Goal: Transaction & Acquisition: Book appointment/travel/reservation

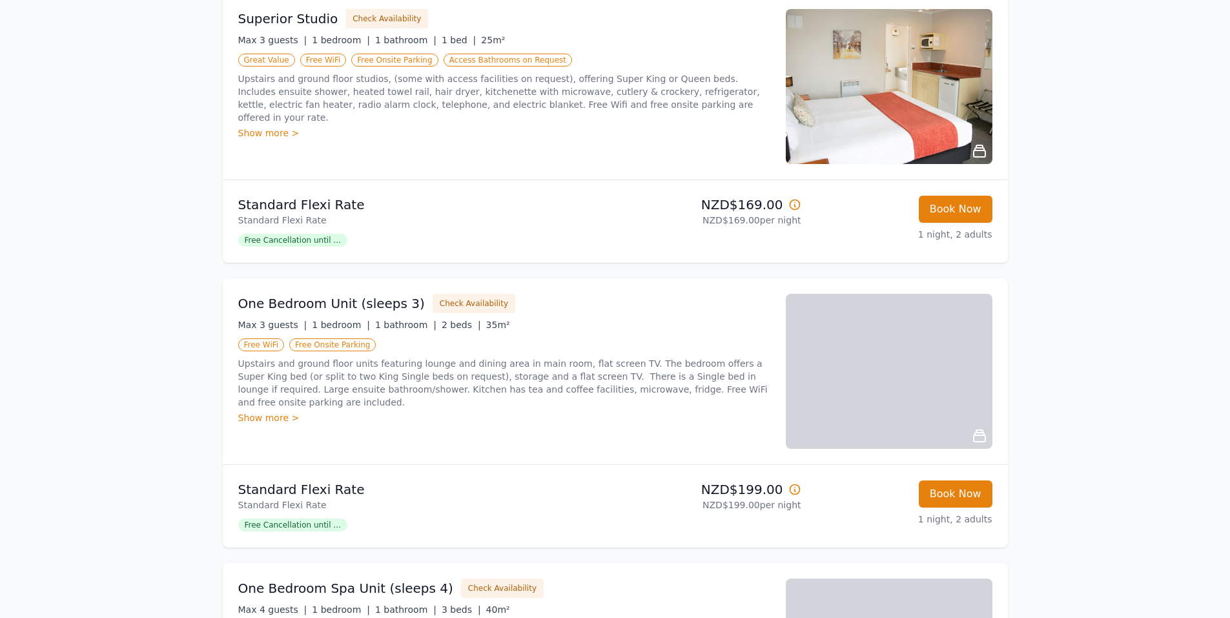
scroll to position [226, 0]
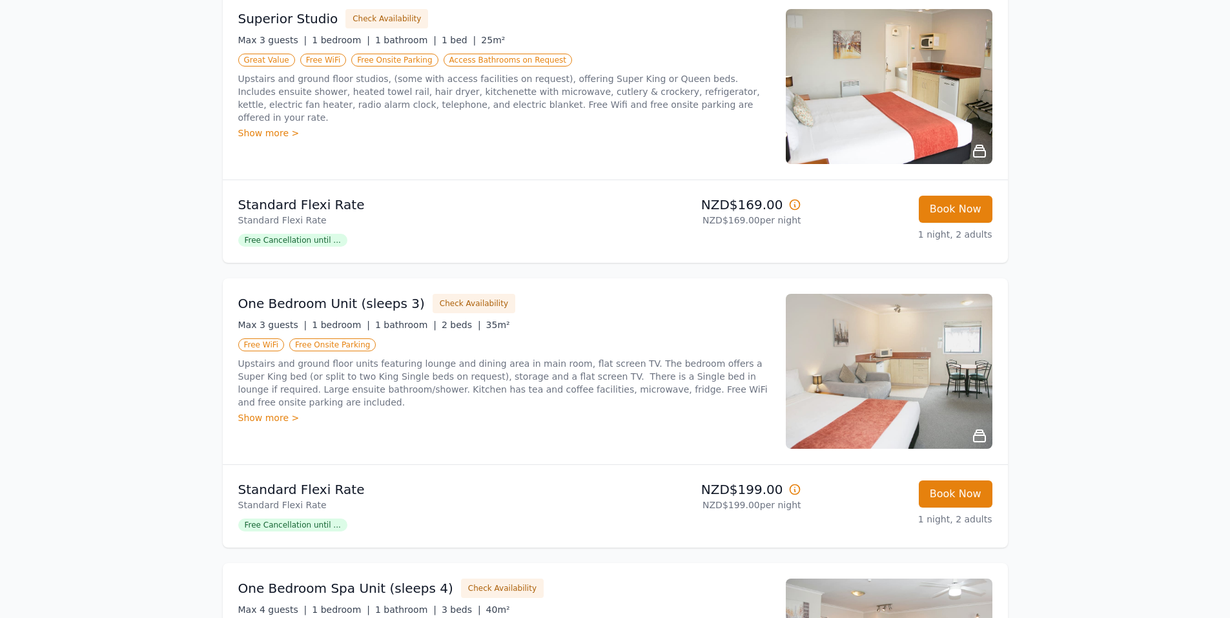
click at [518, 425] on div "One Bedroom Unit (sleeps 3) Check Availability Max 3 guests | 1 bedroom | 1 bat…" at bounding box center [504, 371] width 532 height 155
click at [464, 304] on button "Check Availability" at bounding box center [474, 303] width 83 height 19
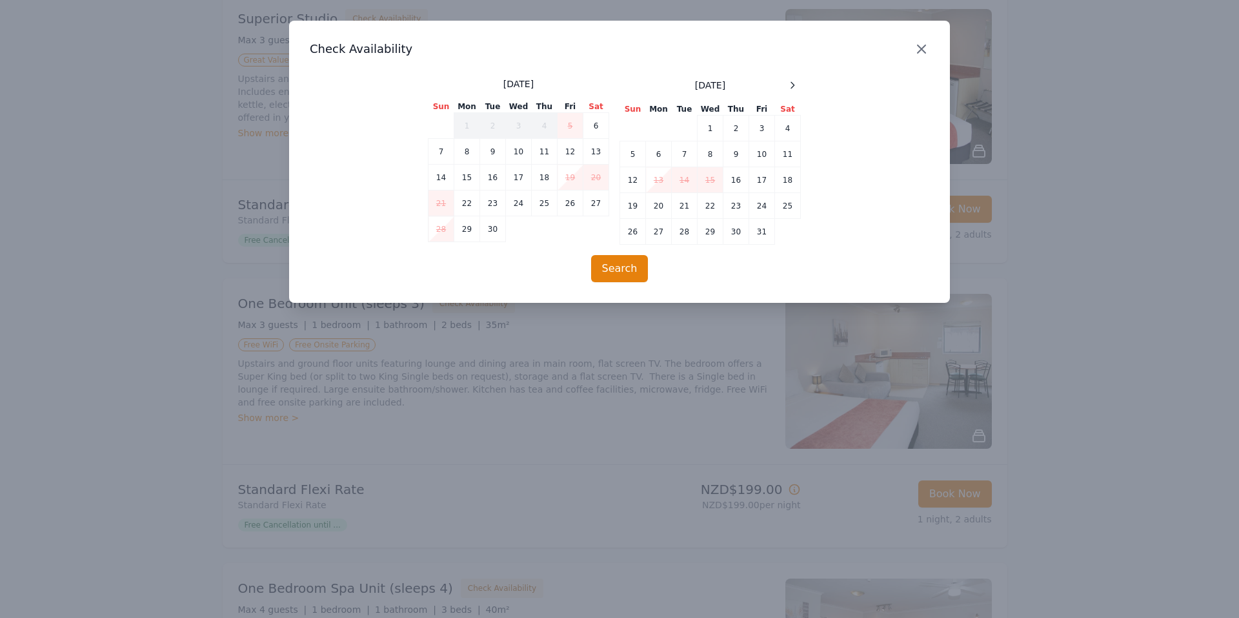
click at [928, 50] on icon "button" at bounding box center [921, 48] width 15 height 15
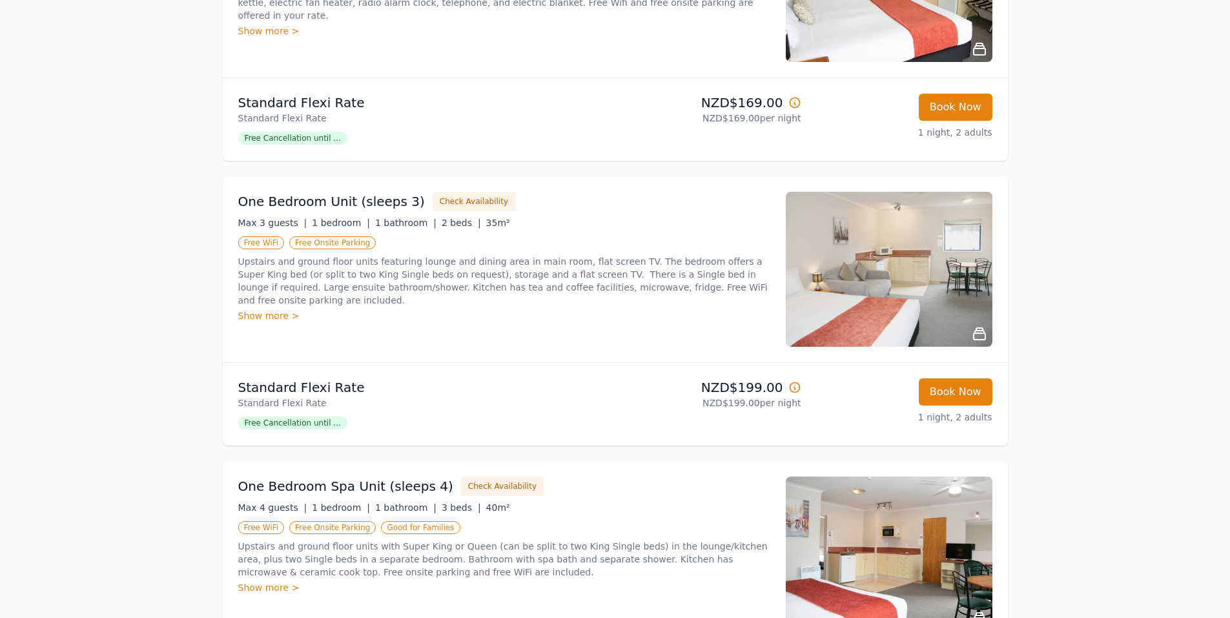
scroll to position [323, 0]
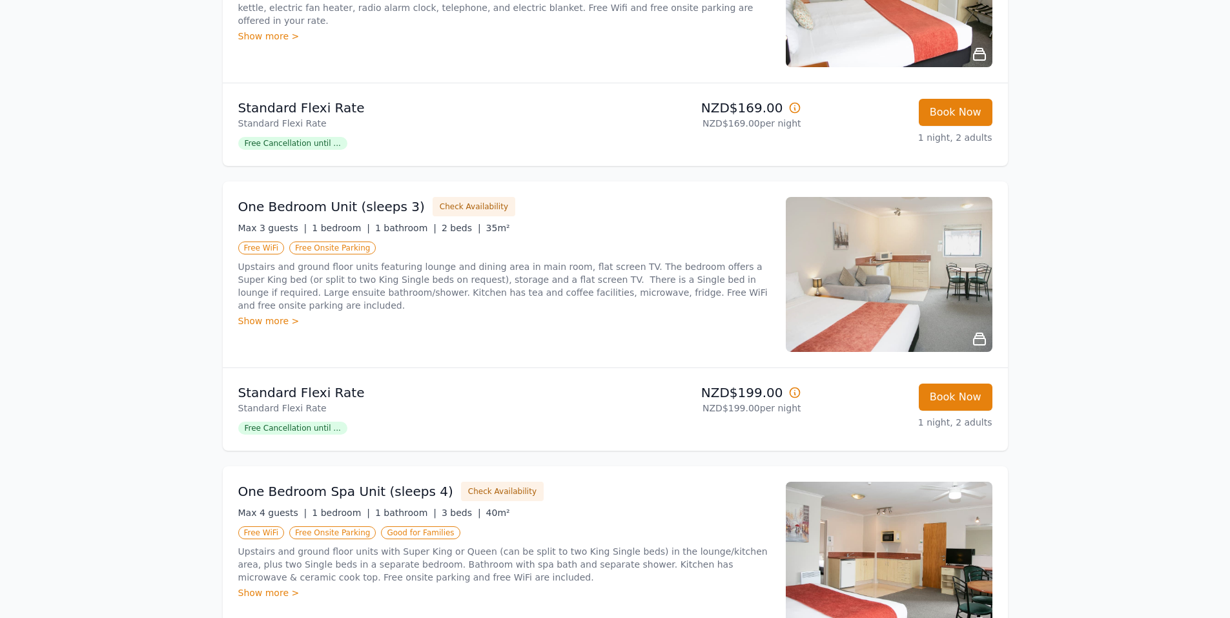
click at [290, 429] on span "Free Cancellation until ..." at bounding box center [292, 428] width 109 height 13
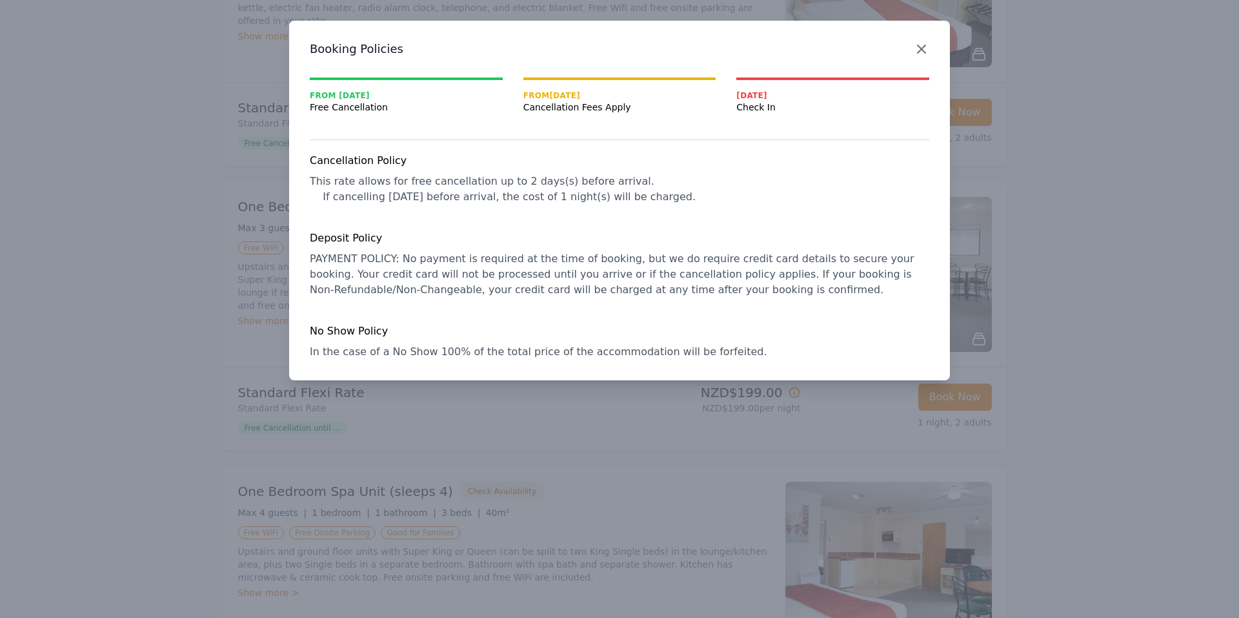
click at [921, 46] on icon "button" at bounding box center [921, 48] width 15 height 15
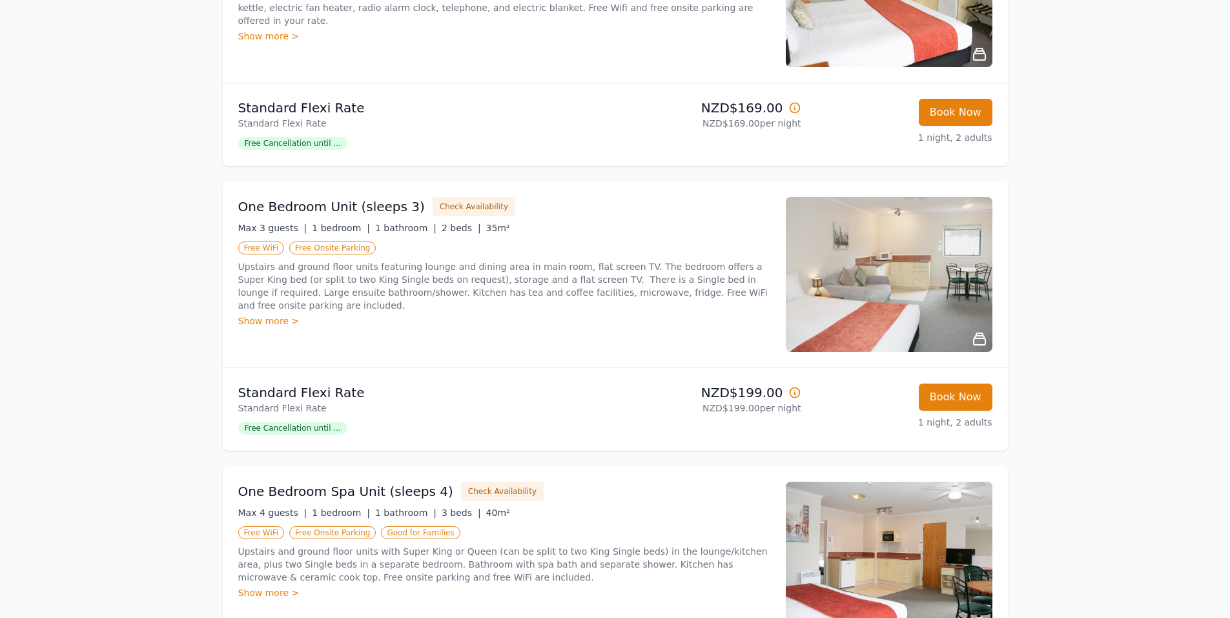
click at [403, 298] on p "Upstairs and ground floor units featuring lounge and dining area in main room, …" at bounding box center [504, 286] width 532 height 52
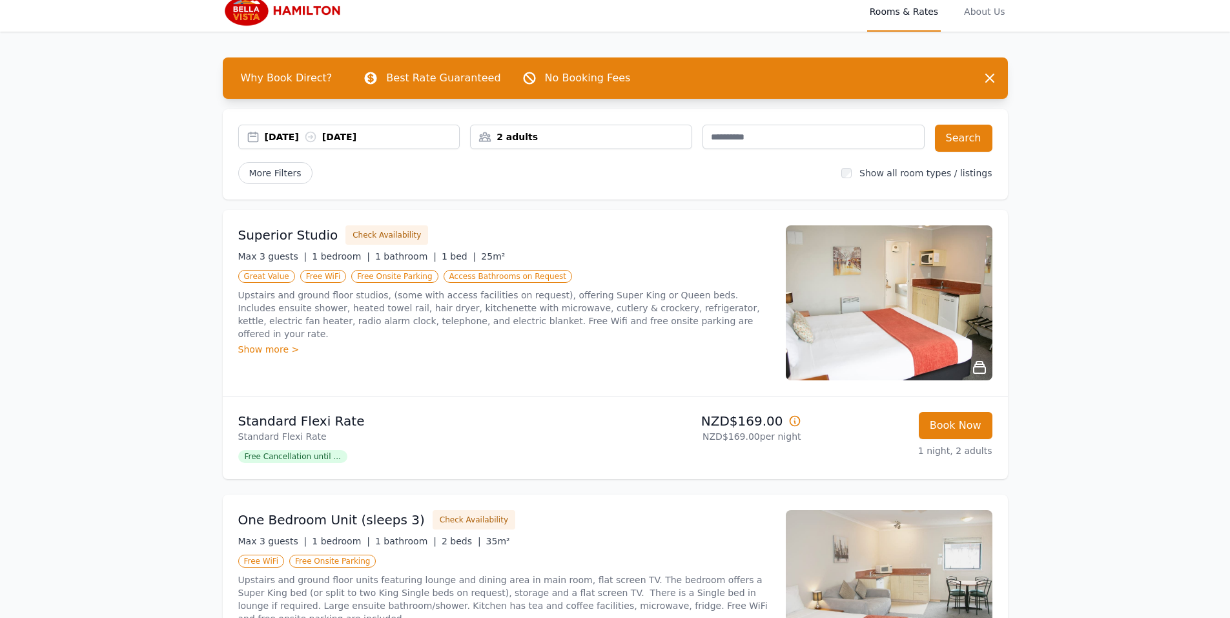
scroll to position [0, 0]
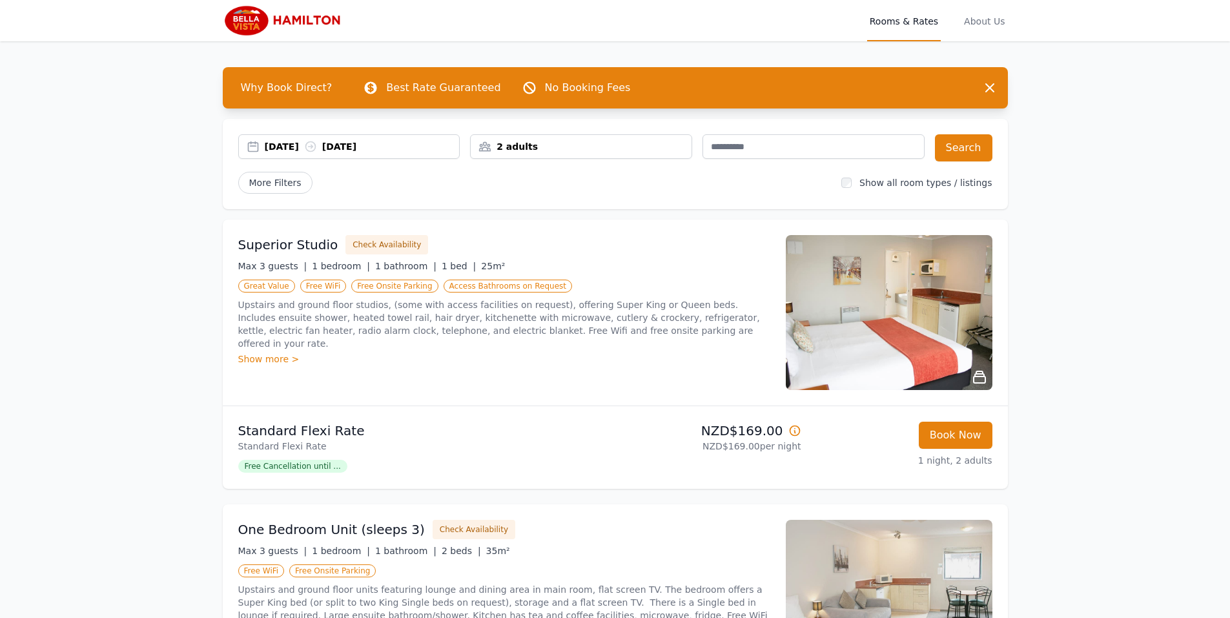
click at [269, 352] on div "Show more >" at bounding box center [504, 358] width 532 height 13
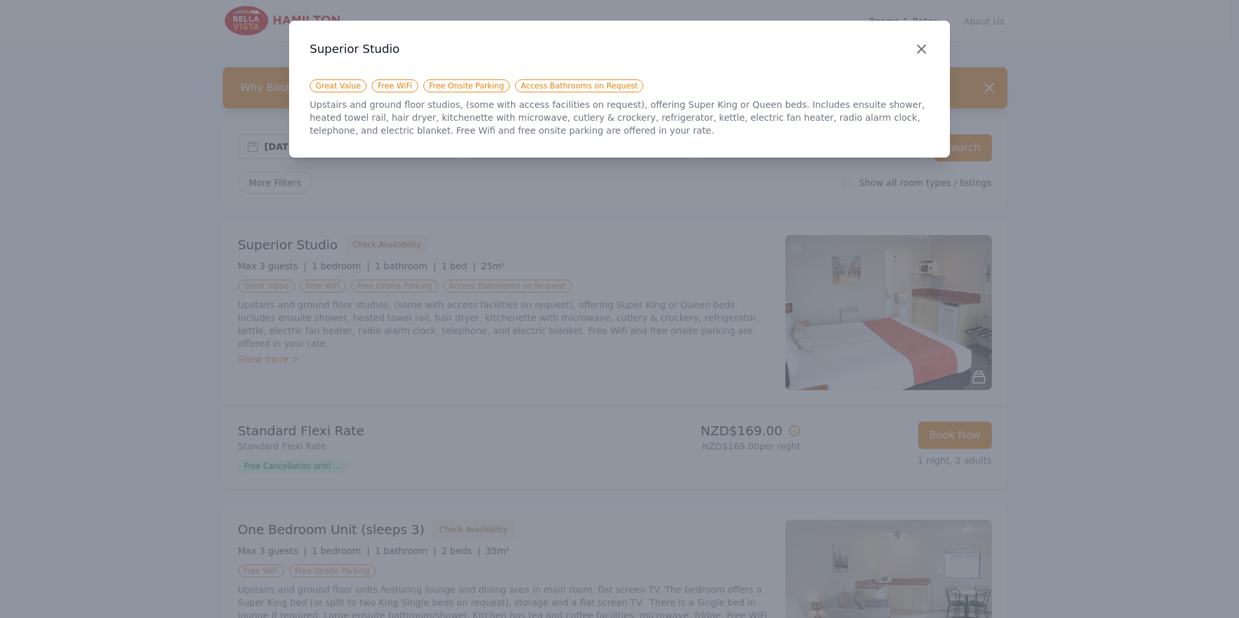
click at [926, 50] on icon "button" at bounding box center [921, 48] width 15 height 15
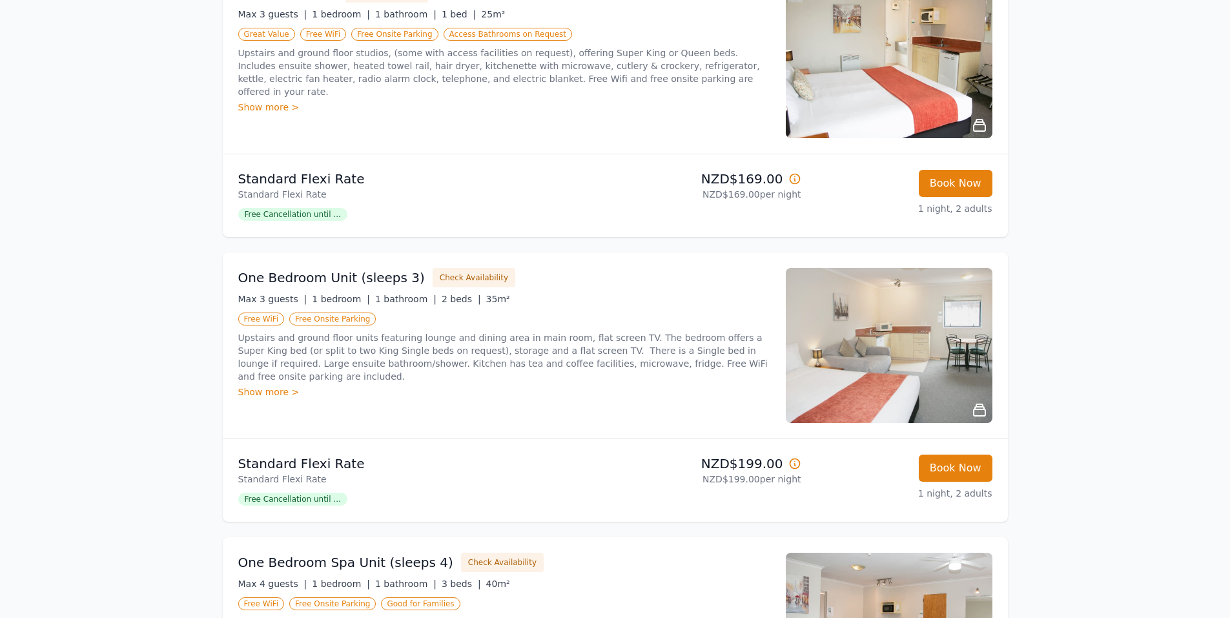
scroll to position [274, 0]
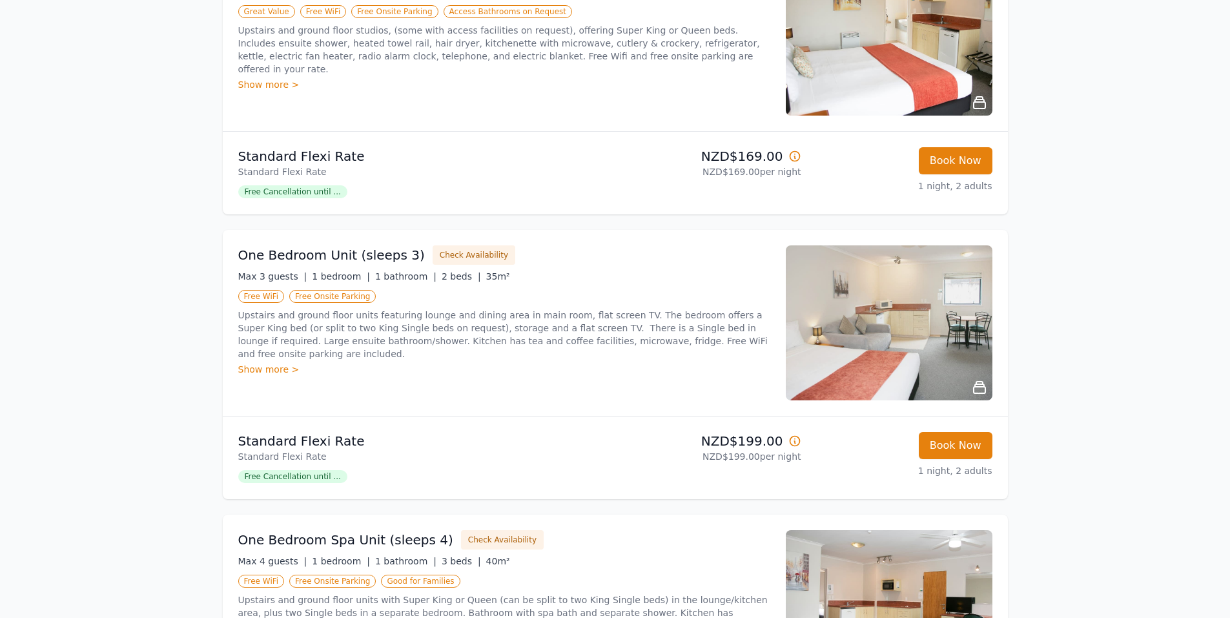
click at [795, 442] on icon at bounding box center [794, 440] width 13 height 13
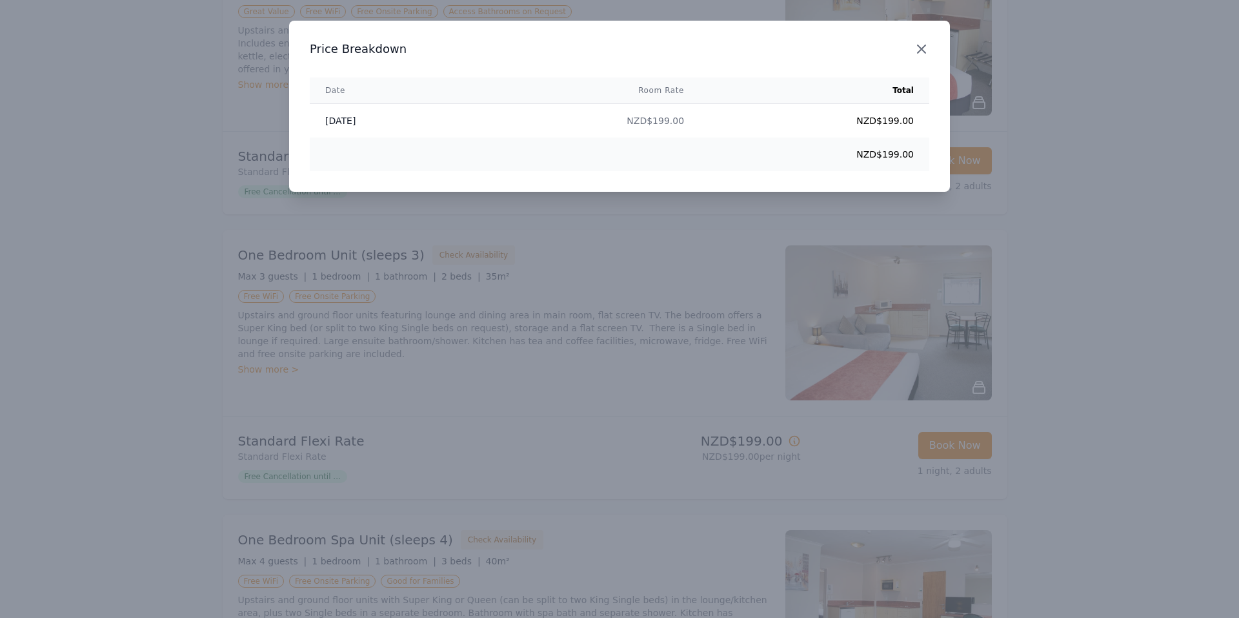
click at [923, 54] on icon "button" at bounding box center [921, 48] width 15 height 15
